Goal: Information Seeking & Learning: Learn about a topic

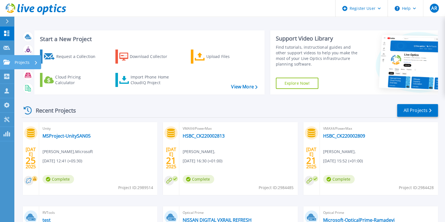
click at [15, 61] on p "Projects" at bounding box center [22, 62] width 15 height 15
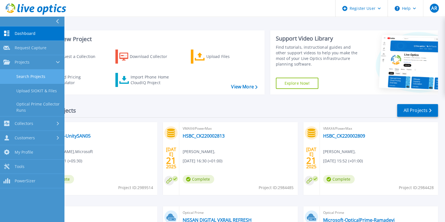
click at [34, 70] on link "Search Projects" at bounding box center [32, 77] width 64 height 14
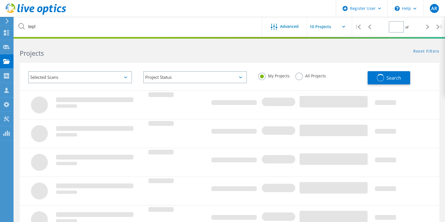
type input "1"
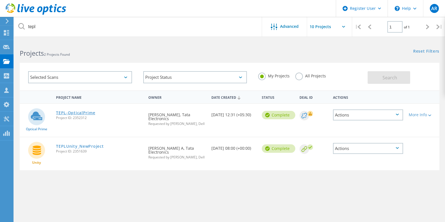
click at [70, 111] on link "TEPL-OpticalPrime" at bounding box center [75, 113] width 39 height 4
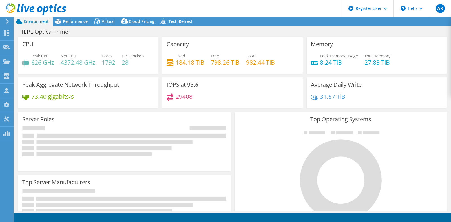
select select "USD"
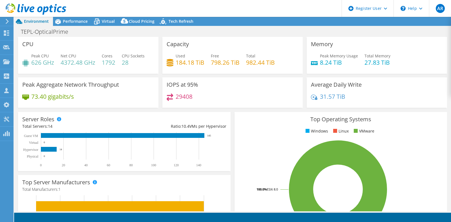
select select "[GEOGRAPHIC_DATA]"
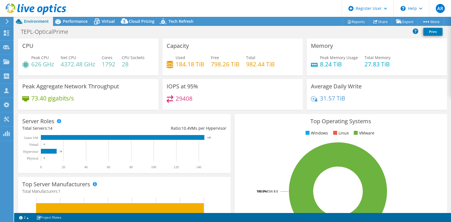
drag, startPoint x: 208, startPoint y: 117, endPoint x: 213, endPoint y: 115, distance: 5.4
click at [208, 117] on div "Server Roles Physical Servers represent bare metal servers that were targets of…" at bounding box center [124, 143] width 212 height 59
drag, startPoint x: 341, startPoint y: 97, endPoint x: 316, endPoint y: 96, distance: 24.8
click at [320, 96] on h4 "31.57 TiB" at bounding box center [332, 98] width 25 height 6
drag, startPoint x: 253, startPoint y: 141, endPoint x: 246, endPoint y: 137, distance: 7.6
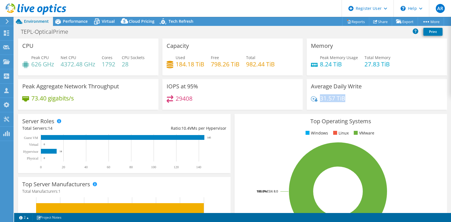
click at [253, 140] on div "Top Operating Systems Windows Linux VMware 100.0% ESXi 8.0" at bounding box center [340, 181] width 212 height 135
click at [110, 63] on h4 "1792" at bounding box center [109, 64] width 14 height 6
drag, startPoint x: 104, startPoint y: 64, endPoint x: 119, endPoint y: 66, distance: 15.4
click at [117, 64] on div "Peak CPU 626 GHz Net CPU 4372.48 GHz Cores 1792 CPU Sockets 28" at bounding box center [88, 64] width 132 height 18
click at [249, 137] on div "Top Operating Systems Windows Linux VMware 100.0% ESXi 8.0" at bounding box center [340, 181] width 212 height 135
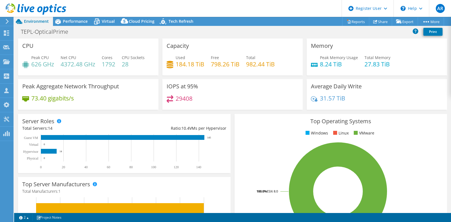
click at [244, 167] on rect at bounding box center [338, 191] width 198 height 99
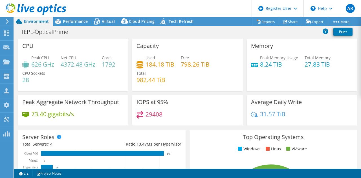
select select "[GEOGRAPHIC_DATA]"
select select "USD"
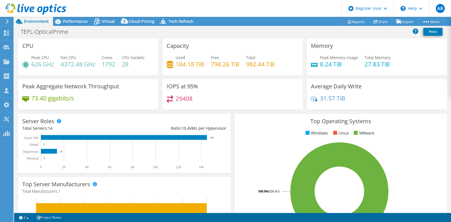
drag, startPoint x: 393, startPoint y: 128, endPoint x: 374, endPoint y: 150, distance: 29.1
click at [360, 128] on div "Top Operating Systems Windows Linux VMware 100.0% ESXi 8.0" at bounding box center [340, 181] width 212 height 135
drag, startPoint x: 60, startPoint y: 64, endPoint x: 92, endPoint y: 63, distance: 31.5
click at [92, 63] on div "Peak CPU 626 GHz Net CPU 4372.48 GHz Cores 1792 CPU Sockets 28" at bounding box center [88, 64] width 132 height 18
click at [78, 63] on h4 "4372.48 GHz" at bounding box center [78, 64] width 35 height 6
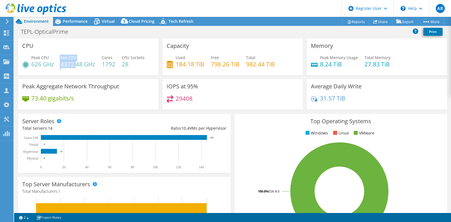
drag, startPoint x: 60, startPoint y: 65, endPoint x: 81, endPoint y: 66, distance: 20.9
click at [78, 67] on div "Peak CPU 626 GHz Net CPU 4372.48 GHz Cores 1792 CPU Sockets 28" at bounding box center [88, 64] width 132 height 18
click at [82, 66] on h4 "4372.48 GHz" at bounding box center [78, 64] width 35 height 6
drag, startPoint x: 32, startPoint y: 64, endPoint x: 54, endPoint y: 66, distance: 21.5
click at [54, 66] on h4 "626 GHz" at bounding box center [42, 64] width 23 height 6
